Goal: Find specific page/section: Find specific page/section

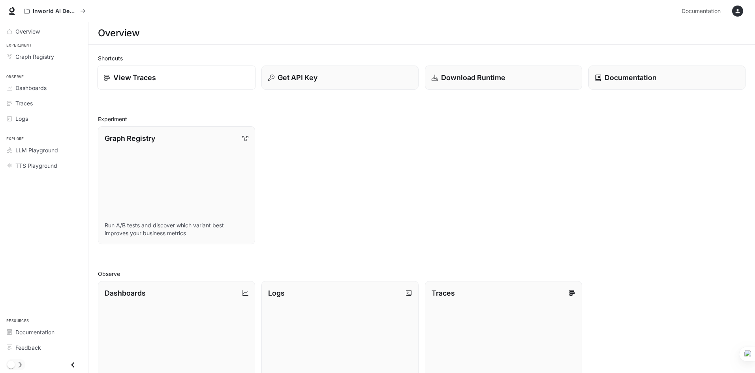
click at [151, 82] on p "View Traces" at bounding box center [134, 77] width 43 height 11
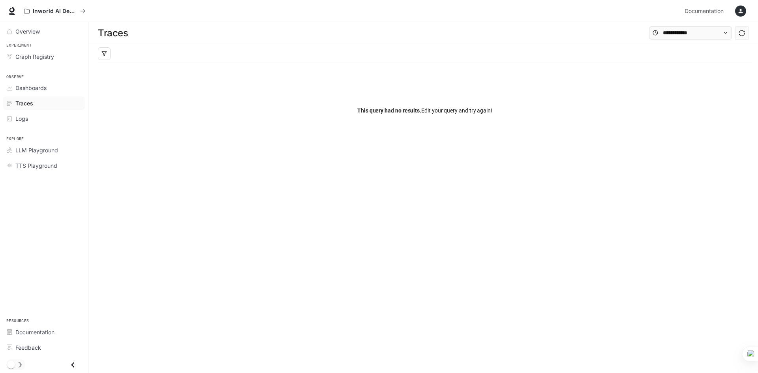
click at [293, 51] on div at bounding box center [425, 53] width 654 height 19
